Goal: Entertainment & Leisure: Consume media (video, audio)

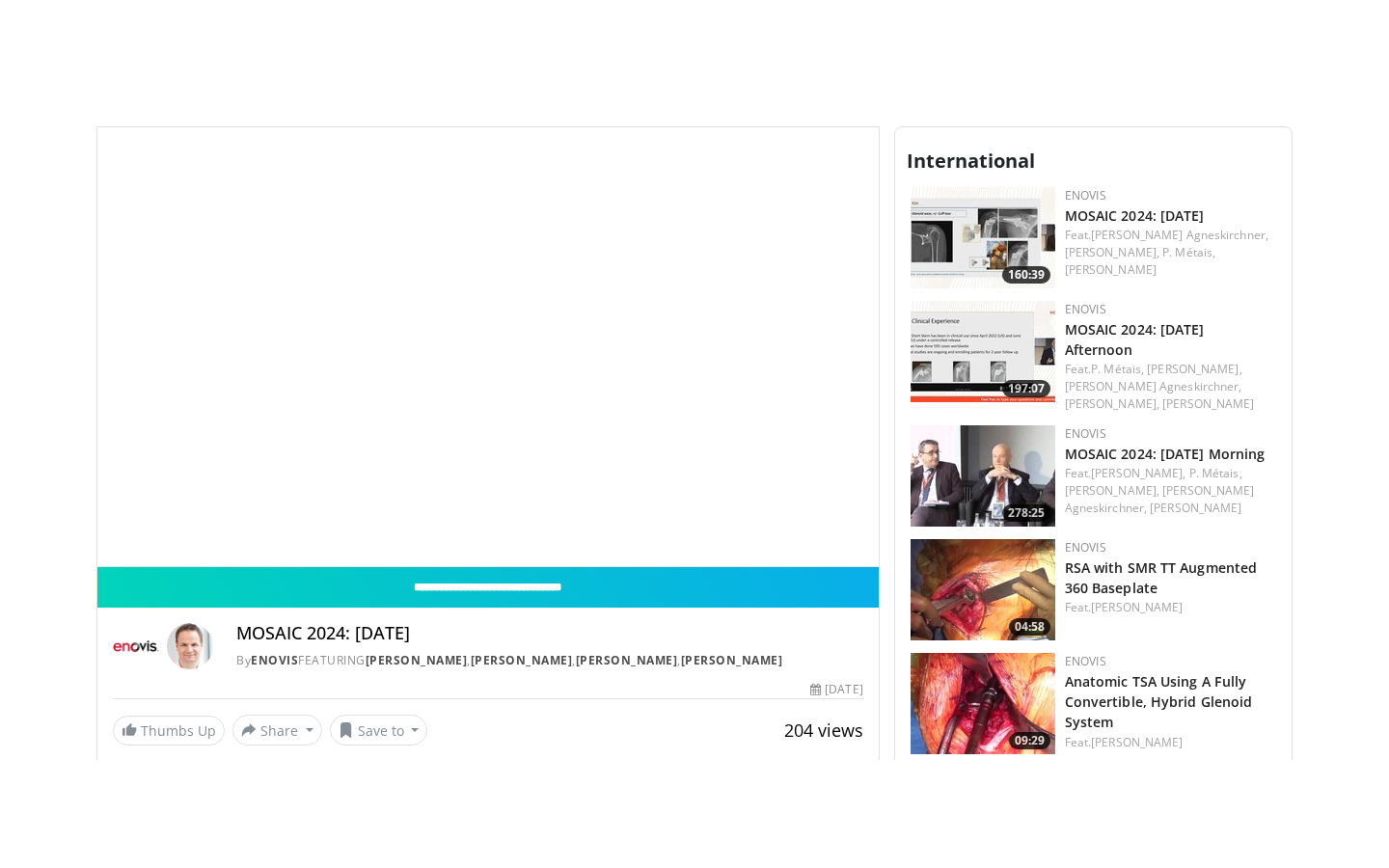
scroll to position [566, 0]
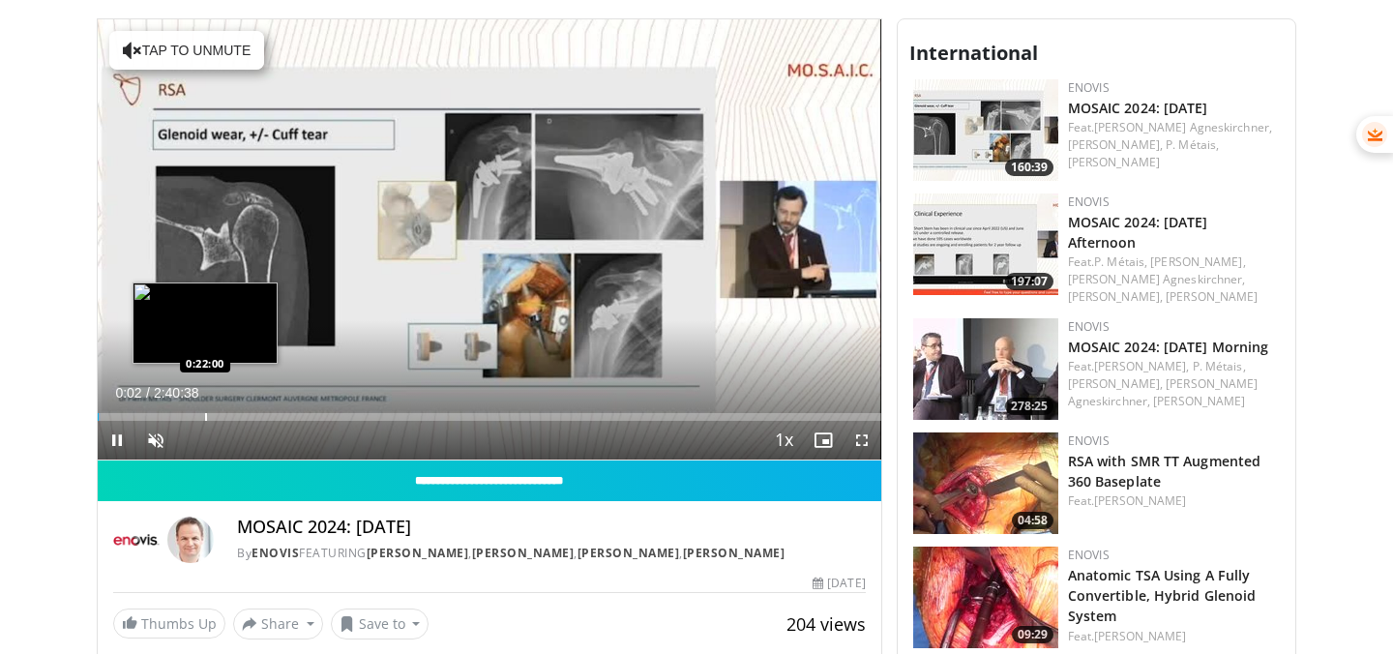
click at [205, 404] on div "Loaded : 0.31% 0:00:02 0:22:00" at bounding box center [490, 412] width 784 height 18
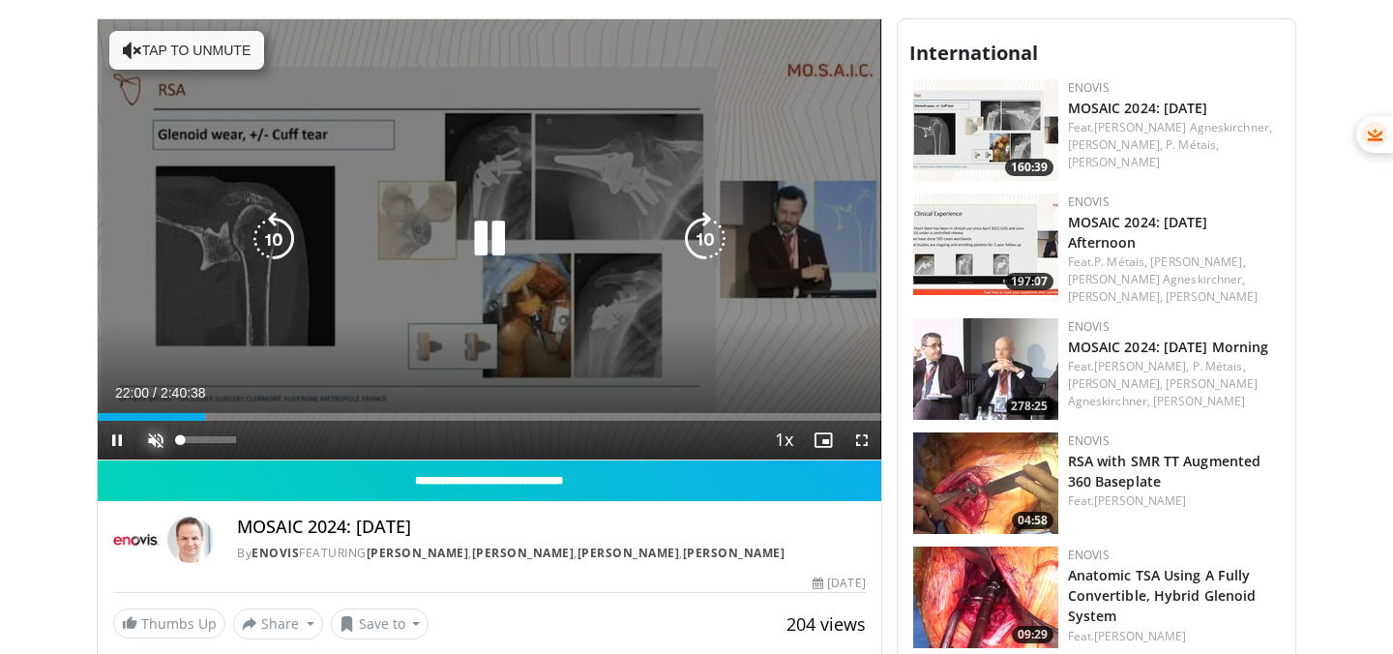
click at [152, 445] on span "Video Player" at bounding box center [155, 440] width 39 height 39
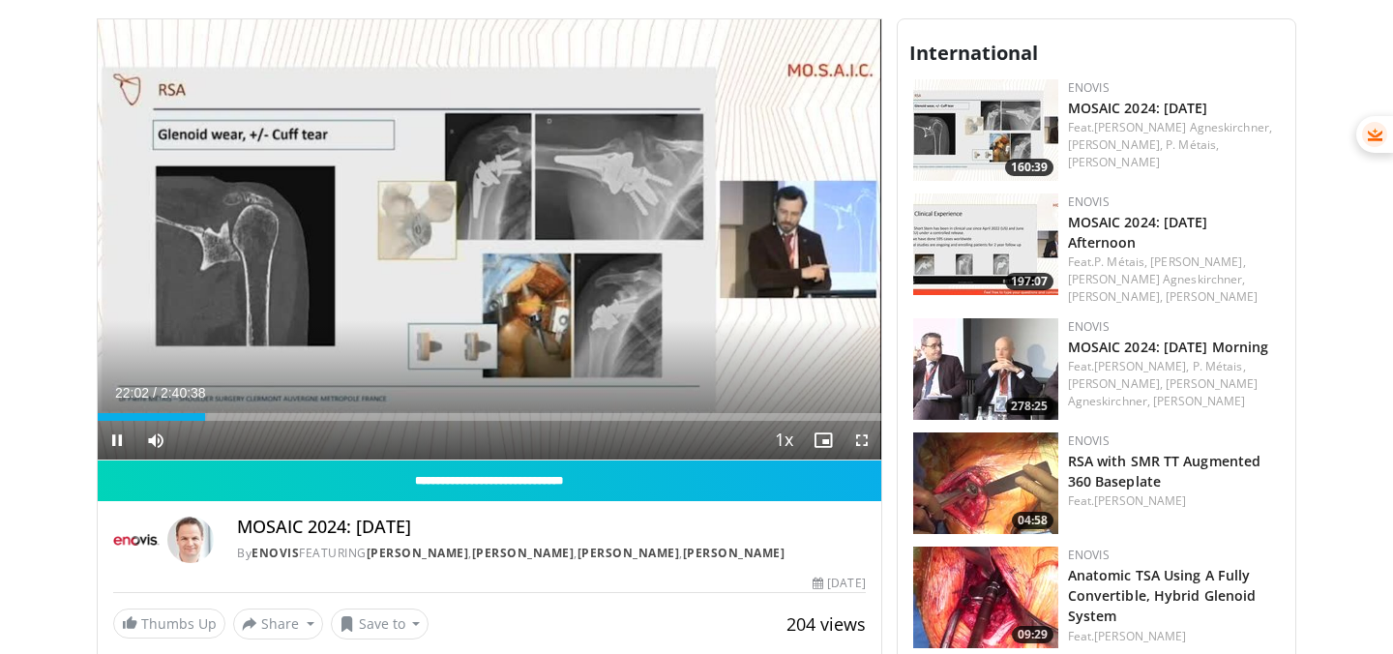
click at [865, 438] on span "Video Player" at bounding box center [862, 440] width 39 height 39
